Goal: Transaction & Acquisition: Purchase product/service

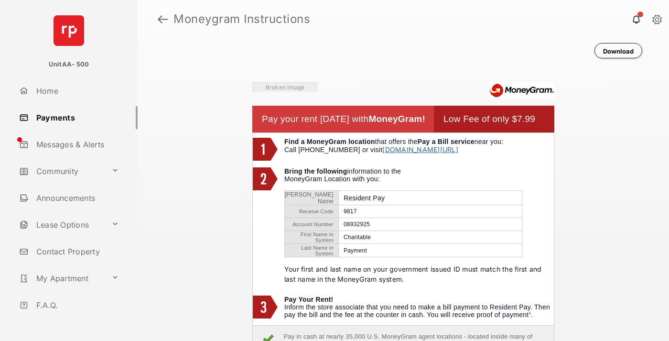
click at [163, 19] on link at bounding box center [163, 19] width 10 height 23
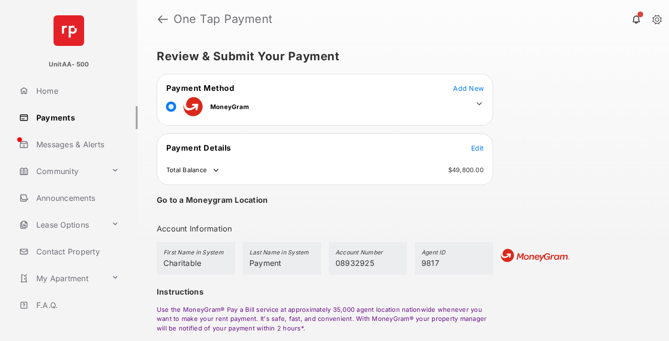
click at [478, 148] on span "Edit" at bounding box center [477, 148] width 12 height 8
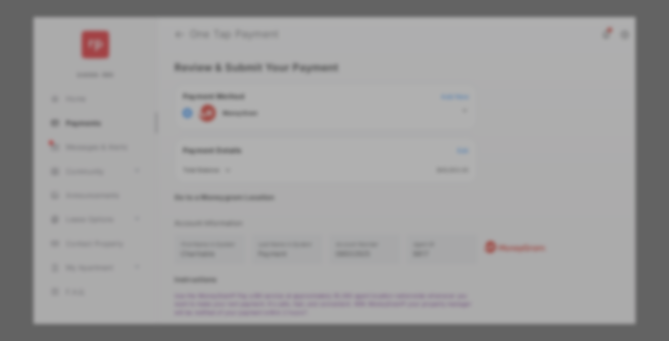
click at [317, 189] on div "Other Amount" at bounding box center [316, 192] width 155 height 16
type input "****"
click at [302, 254] on button "Save" at bounding box center [302, 252] width 48 height 23
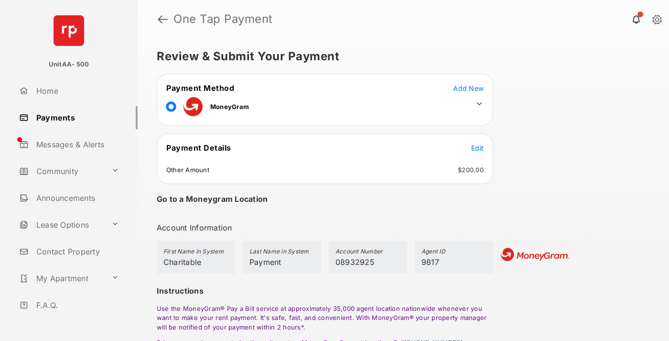
click at [479, 104] on icon at bounding box center [479, 103] width 9 height 9
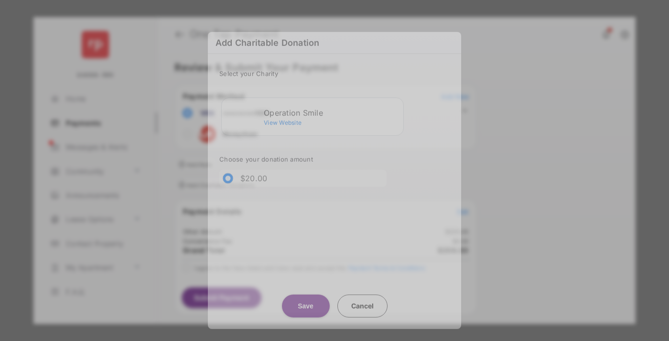
click at [332, 110] on div "Operation Smile" at bounding box center [332, 113] width 136 height 9
click at [305, 300] on button "Save" at bounding box center [306, 305] width 48 height 23
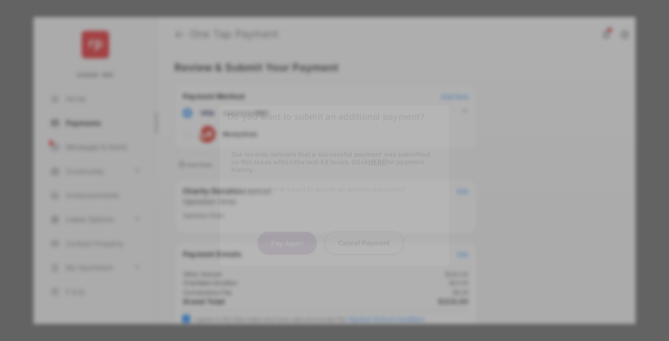
scroll to position [39, 0]
